Goal: Task Accomplishment & Management: Complete application form

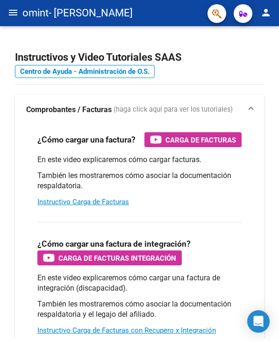
click at [12, 10] on mat-icon "menu" at bounding box center [12, 12] width 11 height 11
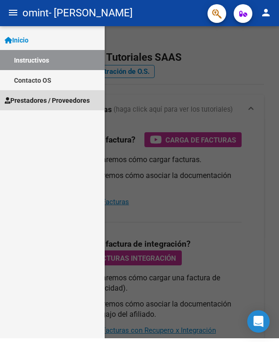
click at [40, 102] on span "Prestadores / Proveedores" at bounding box center [47, 100] width 85 height 10
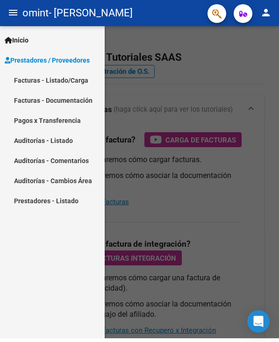
click at [40, 84] on link "Facturas - Listado/Carga" at bounding box center [52, 80] width 105 height 20
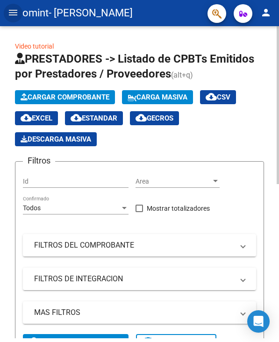
click at [77, 101] on button "Cargar Comprobante" at bounding box center [65, 97] width 100 height 14
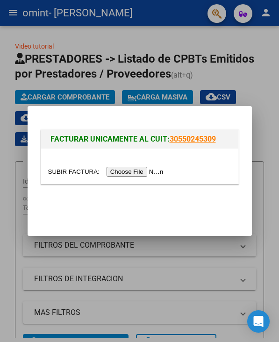
click at [135, 172] on input "file" at bounding box center [107, 172] width 118 height 10
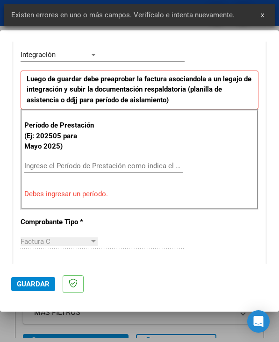
scroll to position [235, 0]
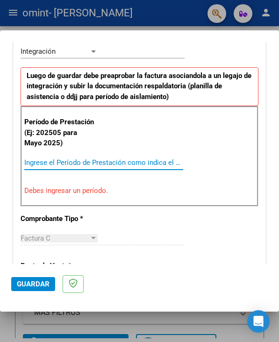
click at [60, 162] on input "Ingrese el Período de Prestación como indica el ejemplo" at bounding box center [61, 162] width 75 height 8
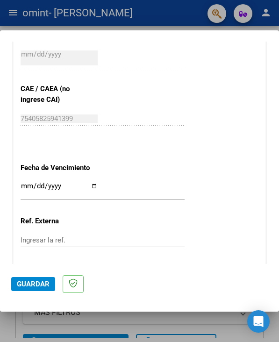
scroll to position [657, 0]
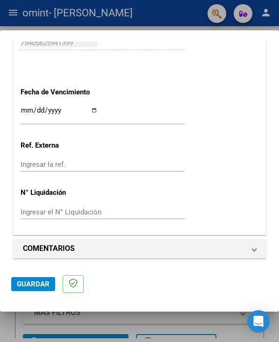
type input "202509"
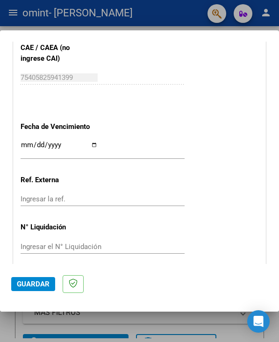
scroll to position [613, 0]
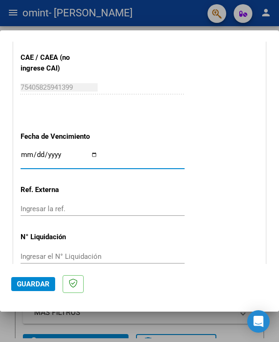
click at [93, 153] on input "Ingresar la fecha" at bounding box center [59, 158] width 77 height 15
type input "[DATE]"
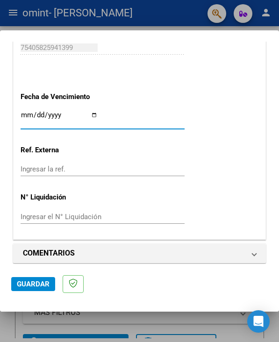
scroll to position [657, 0]
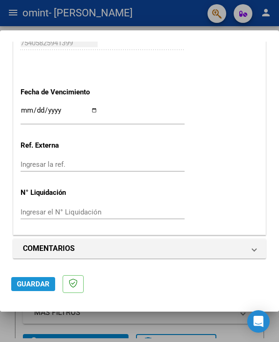
click at [35, 285] on span "Guardar" at bounding box center [33, 283] width 33 height 8
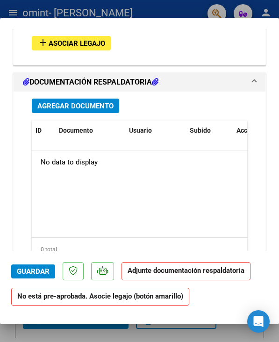
scroll to position [874, 0]
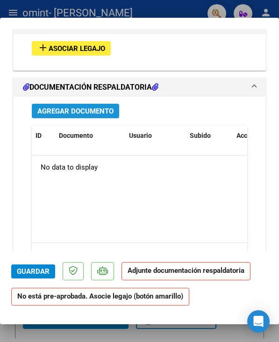
click at [85, 108] on span "Agregar Documento" at bounding box center [75, 111] width 76 height 8
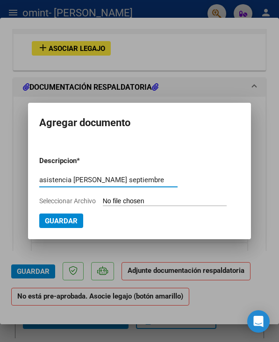
type input "asistencia [PERSON_NAME] septiembre"
click at [130, 206] on input "Seleccionar Archivo" at bounding box center [165, 201] width 124 height 9
type input "C:\fakepath\FOR SER EN F 041- Versión 1.1 Última modificación [DATE].pdf"
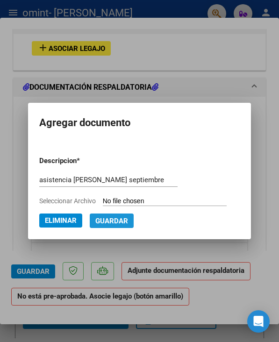
click at [95, 225] on span "Guardar" at bounding box center [111, 220] width 33 height 8
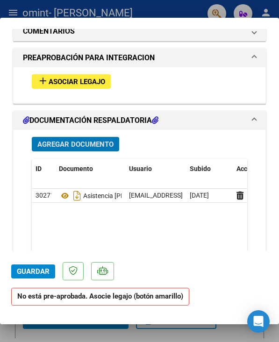
scroll to position [931, 0]
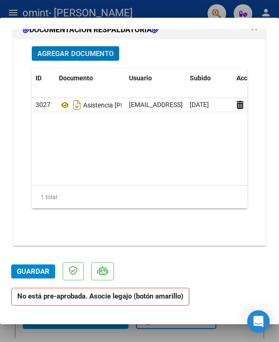
click at [30, 268] on span "Guardar" at bounding box center [33, 271] width 33 height 8
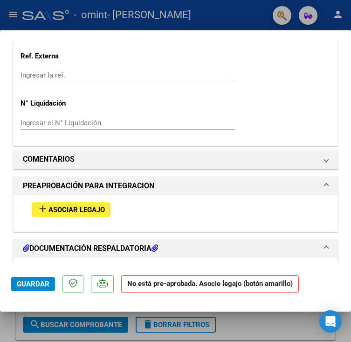
scroll to position [910, 0]
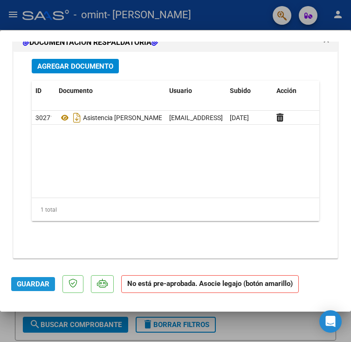
click at [35, 282] on span "Guardar" at bounding box center [33, 283] width 33 height 8
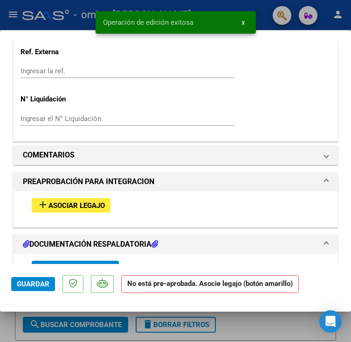
scroll to position [713, 0]
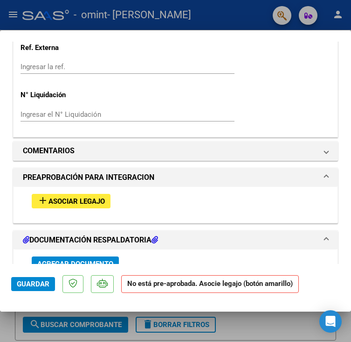
click at [75, 198] on span "Asociar Legajo" at bounding box center [77, 201] width 56 height 8
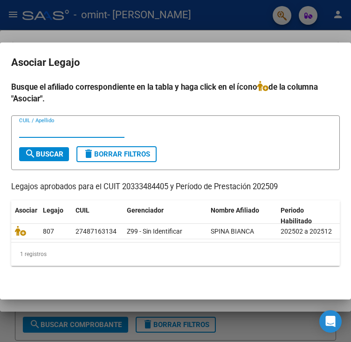
click at [88, 130] on input "CUIL / Apellido" at bounding box center [71, 130] width 105 height 8
type input "27487163134"
click at [57, 152] on span "search Buscar" at bounding box center [44, 154] width 39 height 8
click at [44, 153] on span "search Buscar" at bounding box center [44, 154] width 39 height 8
drag, startPoint x: 73, startPoint y: 130, endPoint x: 2, endPoint y: 130, distance: 70.5
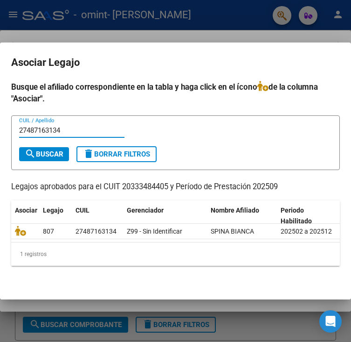
click at [2, 130] on mat-dialog-content "Busque el afiliado correspondiente en la tabla y haga click en el ícono de la c…" at bounding box center [175, 184] width 351 height 207
type input "s"
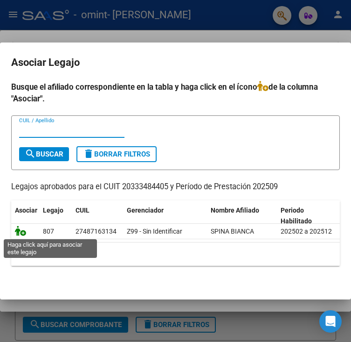
click at [21, 230] on icon at bounding box center [20, 230] width 11 height 10
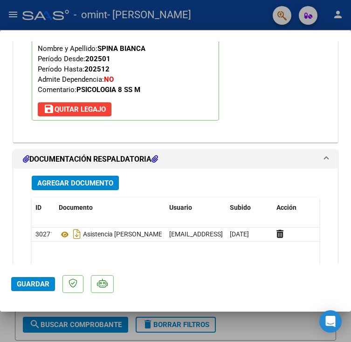
scroll to position [939, 0]
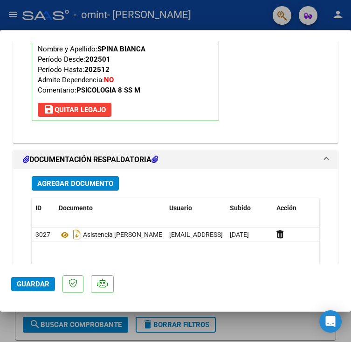
click at [34, 286] on span "Guardar" at bounding box center [33, 283] width 33 height 8
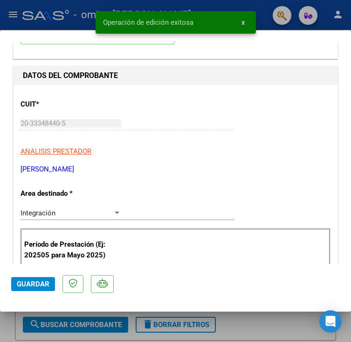
scroll to position [0, 0]
